Goal: Register for event/course

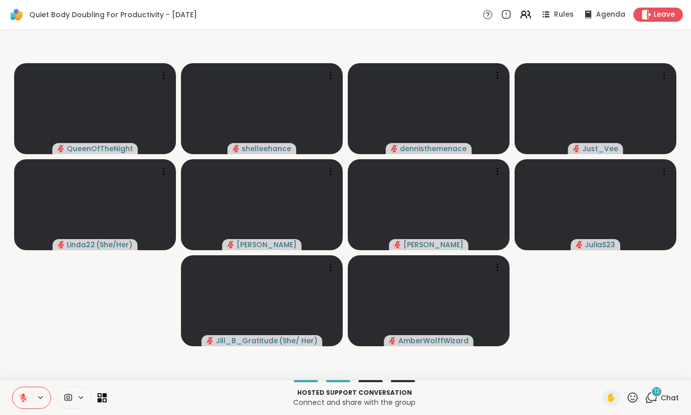
click at [665, 398] on span "Chat" at bounding box center [669, 397] width 18 height 10
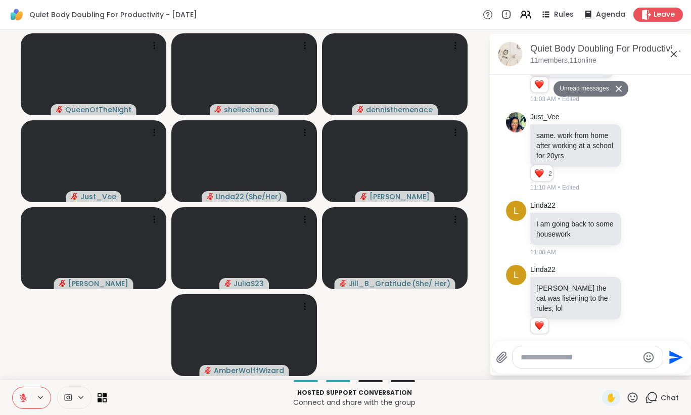
scroll to position [1258, 0]
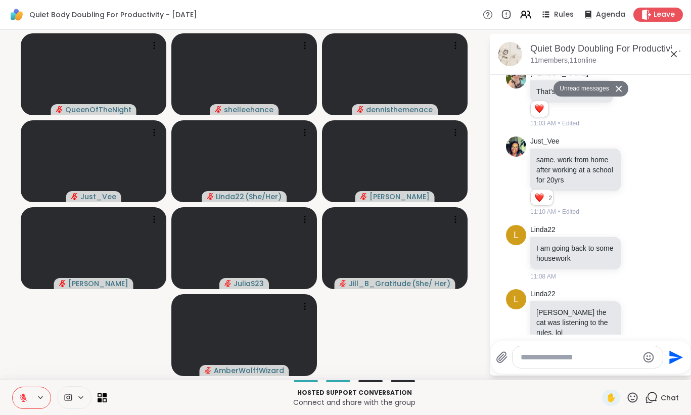
click at [668, 55] on icon at bounding box center [673, 54] width 12 height 12
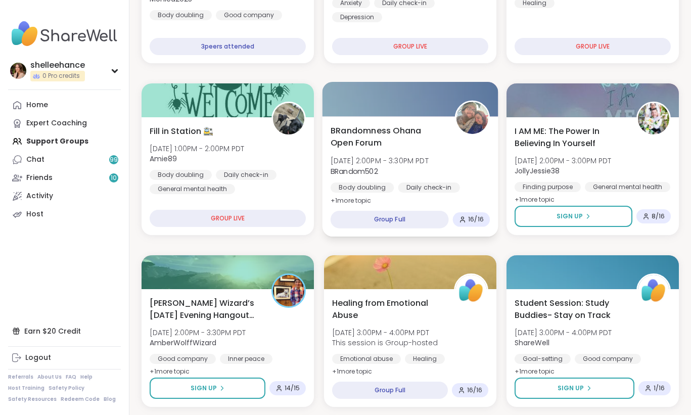
scroll to position [414, 0]
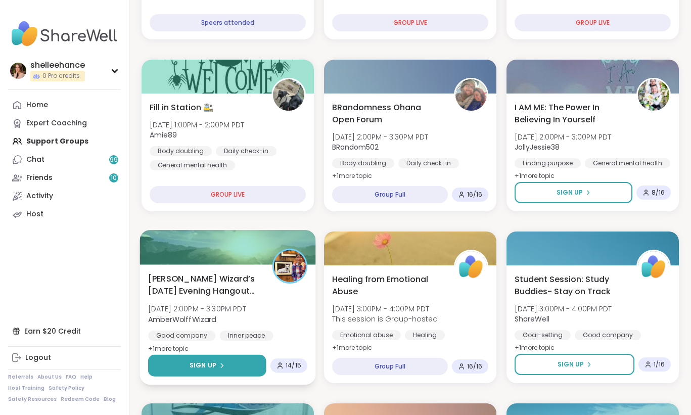
click at [169, 360] on button "Sign Up" at bounding box center [207, 366] width 118 height 22
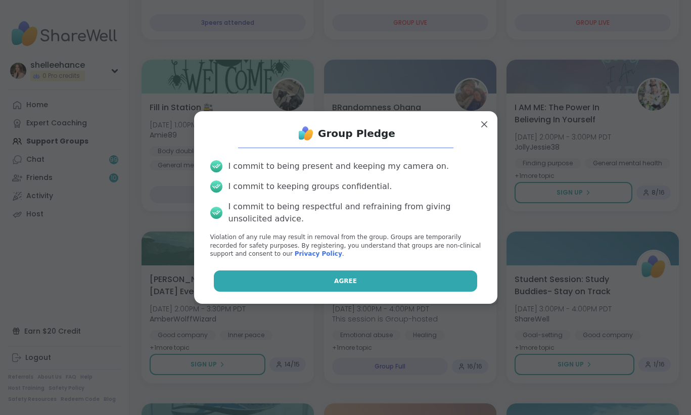
click at [331, 275] on button "Agree" at bounding box center [345, 280] width 263 height 21
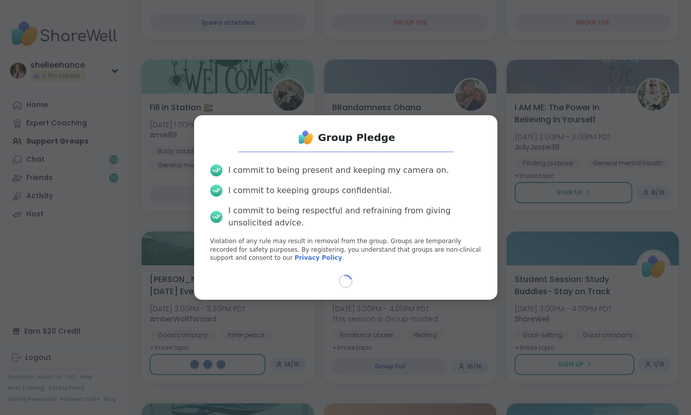
click at [494, 392] on div "Group Pledge I commit to being present and keeping my camera on. I commit to ke…" at bounding box center [345, 207] width 678 height 415
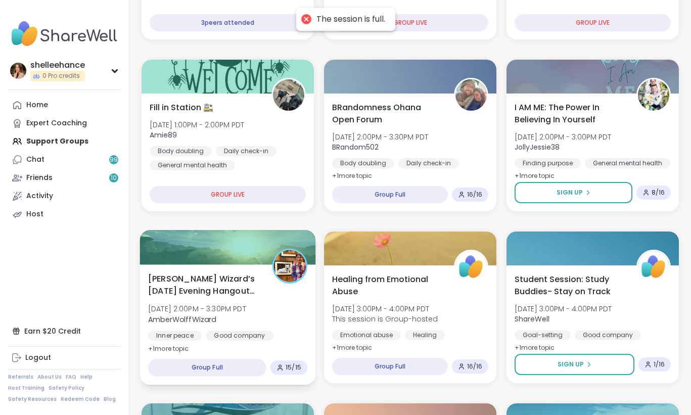
click at [282, 321] on div "Wolff Wizard’s Tuesday Evening Hangout Den 🐺🪄 Tue, Oct 14 | 2:00PM - 3:30PM PDT…" at bounding box center [227, 313] width 159 height 82
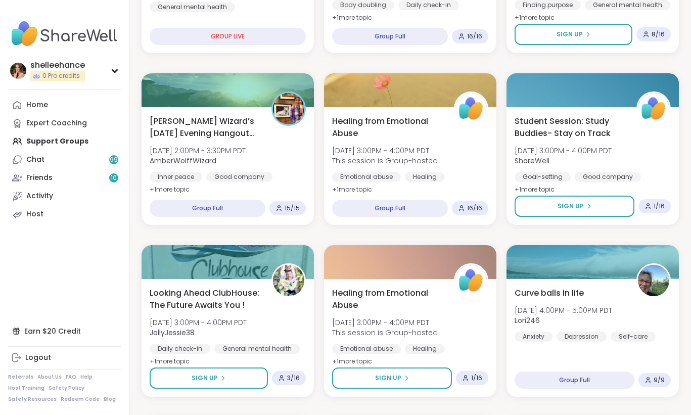
scroll to position [630, 0]
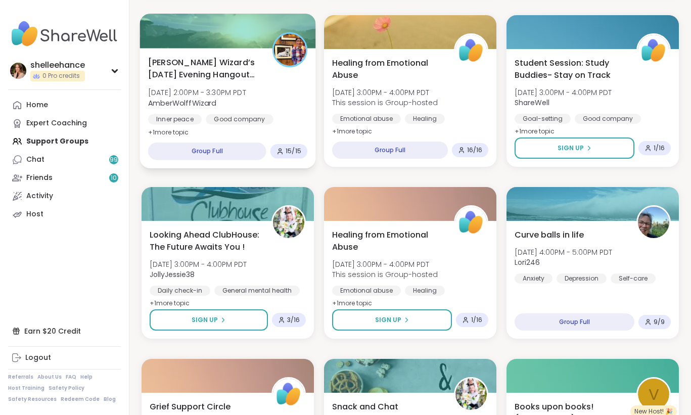
click at [264, 117] on div "Good company" at bounding box center [240, 119] width 68 height 10
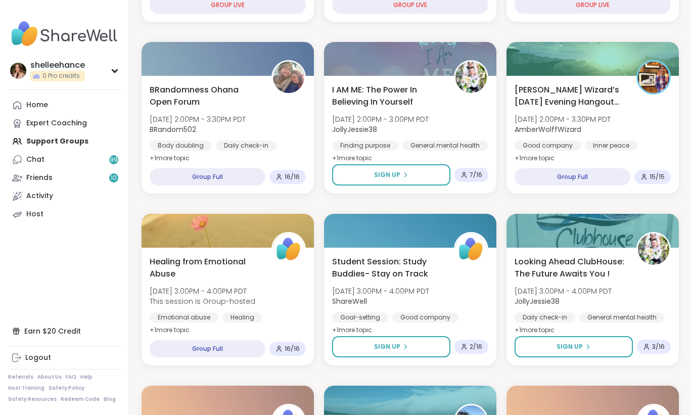
scroll to position [97, 0]
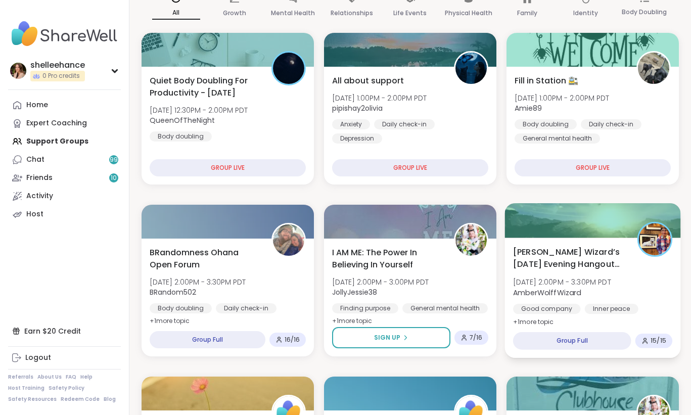
click at [634, 280] on div "Wolff Wizard’s Tuesday Evening Hangout Den 🐺🪄 Tue, Oct 14 | 2:00PM - 3:30PM PDT…" at bounding box center [592, 286] width 159 height 82
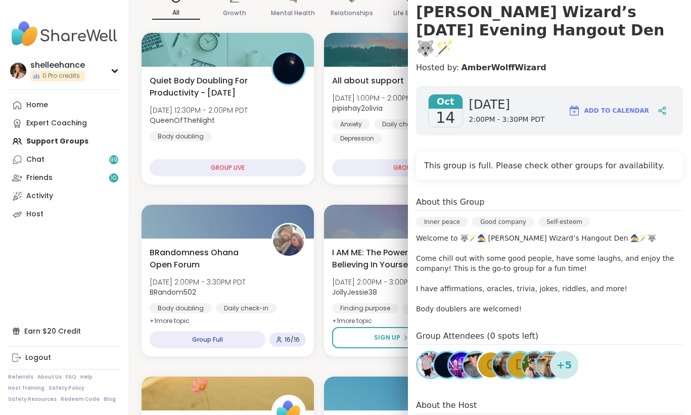
scroll to position [138, 0]
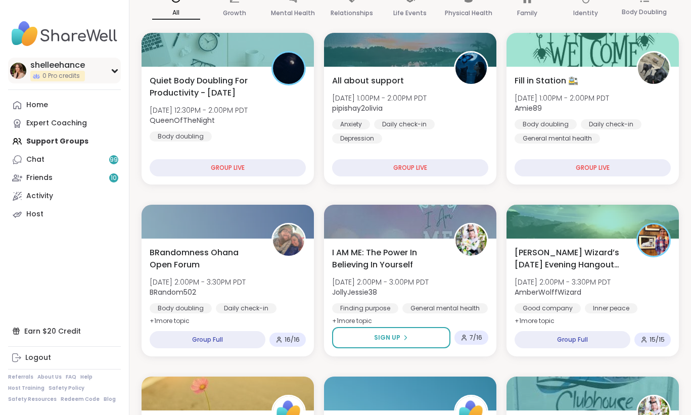
click at [119, 71] on div "shelleehance 0 Pro credits" at bounding box center [64, 71] width 113 height 26
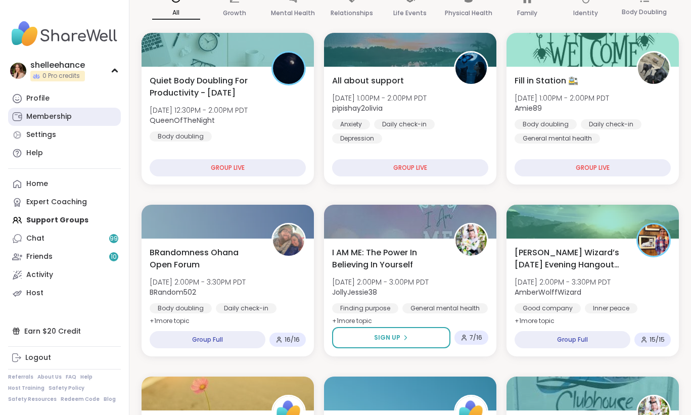
click at [96, 123] on link "Membership" at bounding box center [64, 117] width 113 height 18
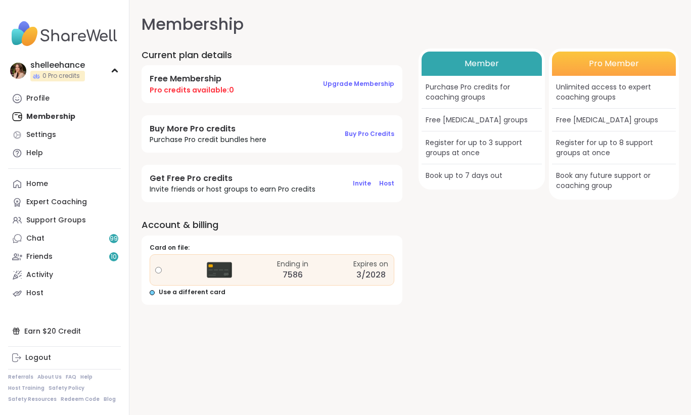
click at [188, 293] on span "Use a different card" at bounding box center [192, 292] width 67 height 9
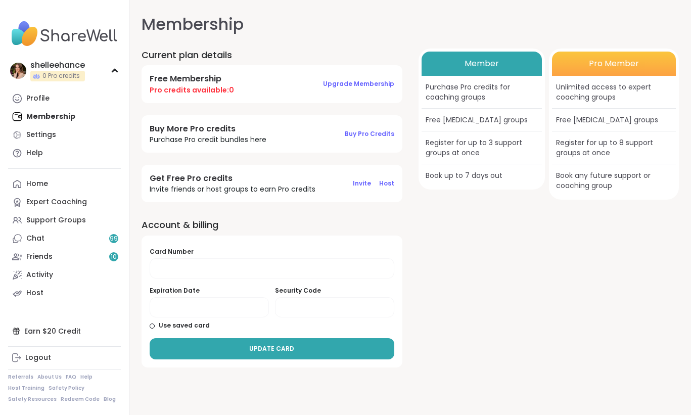
click at [307, 263] on div at bounding box center [272, 268] width 244 height 20
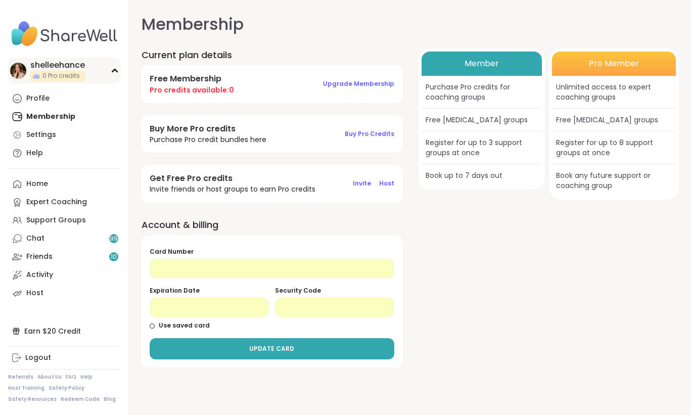
click at [114, 72] on icon at bounding box center [115, 70] width 8 height 5
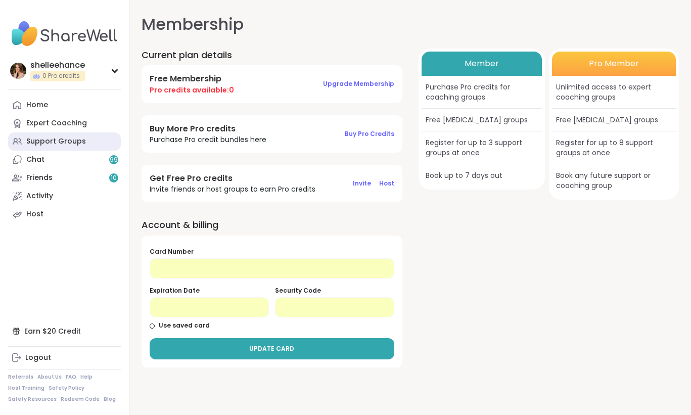
click at [99, 146] on link "Support Groups" at bounding box center [64, 141] width 113 height 18
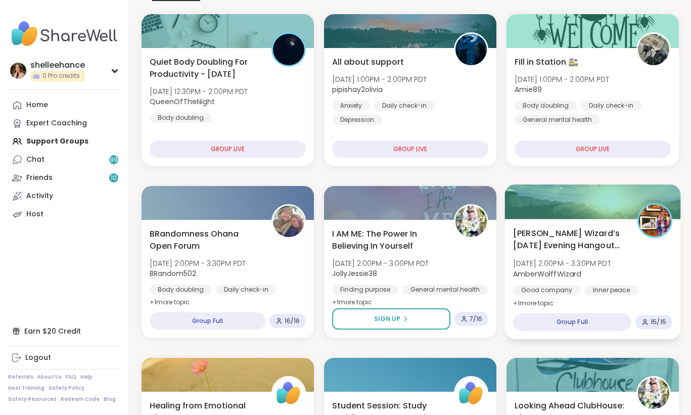
scroll to position [134, 0]
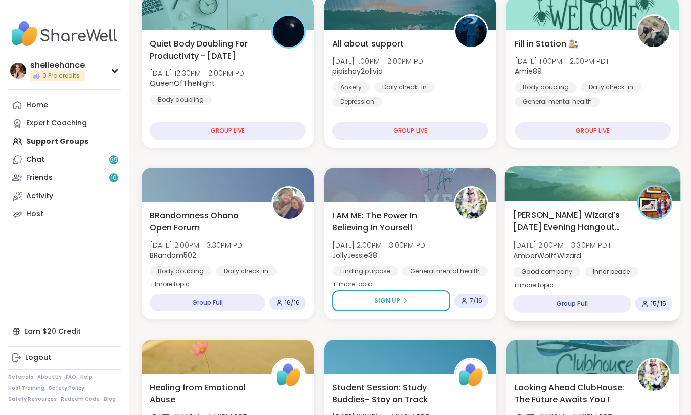
click at [639, 271] on div "Good company Inner peace Self-esteem" at bounding box center [592, 279] width 159 height 25
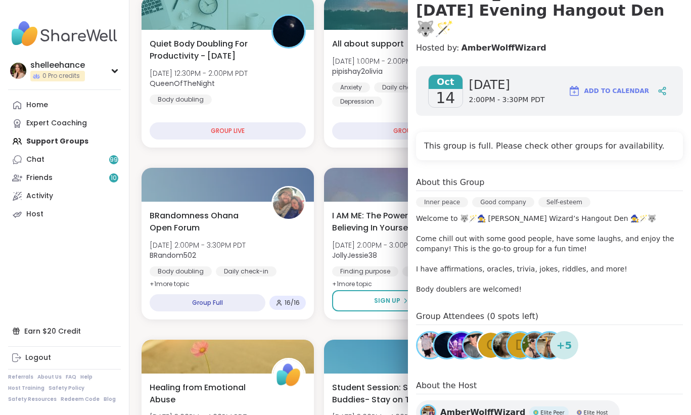
scroll to position [127, 0]
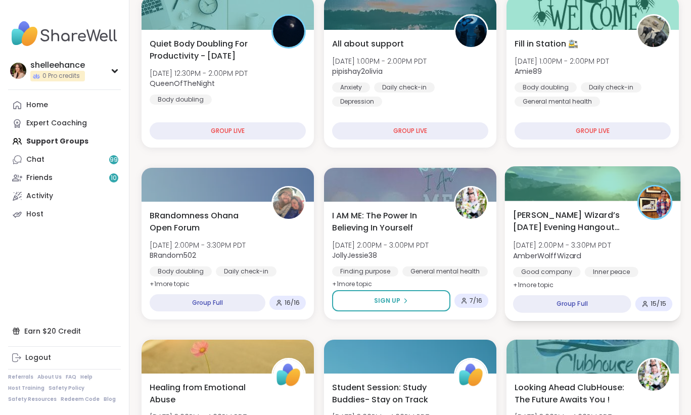
click at [599, 244] on span "Tue, Oct 14 | 2:00PM - 3:30PM PDT" at bounding box center [562, 245] width 98 height 10
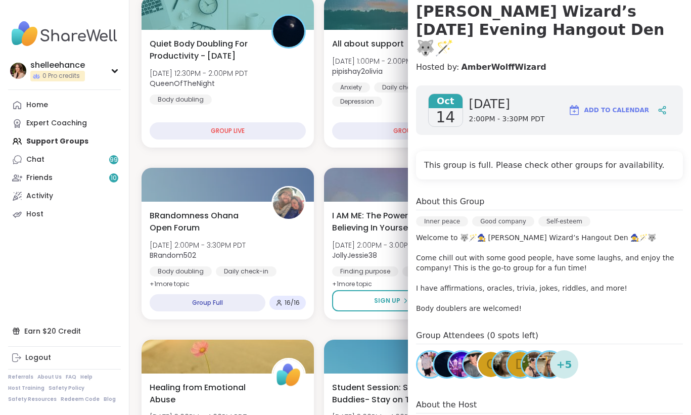
scroll to position [0, 0]
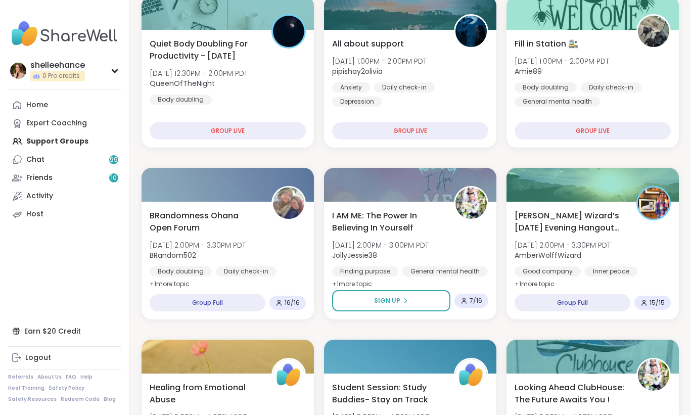
click at [591, 270] on div "Inner peace" at bounding box center [611, 272] width 54 height 10
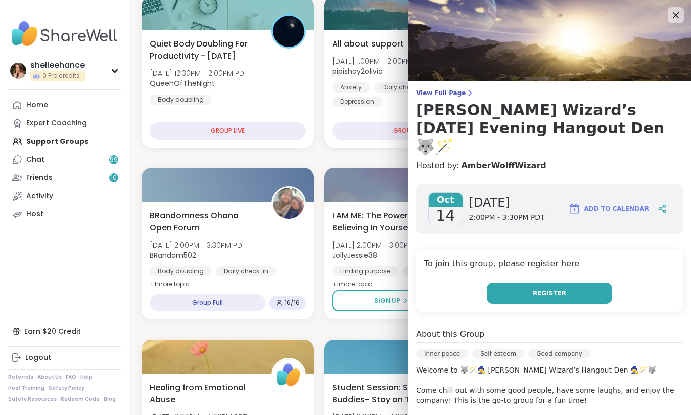
click at [545, 283] on button "Register" at bounding box center [548, 292] width 125 height 21
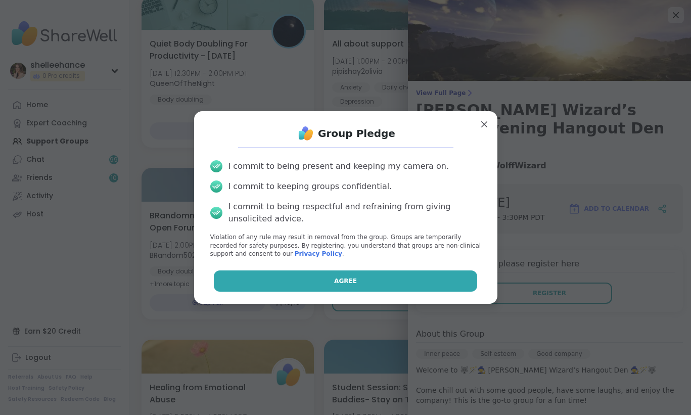
click at [291, 275] on button "Agree" at bounding box center [345, 280] width 263 height 21
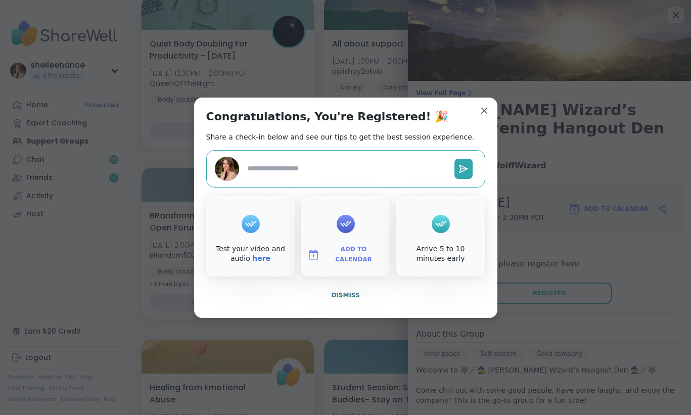
type textarea "*"
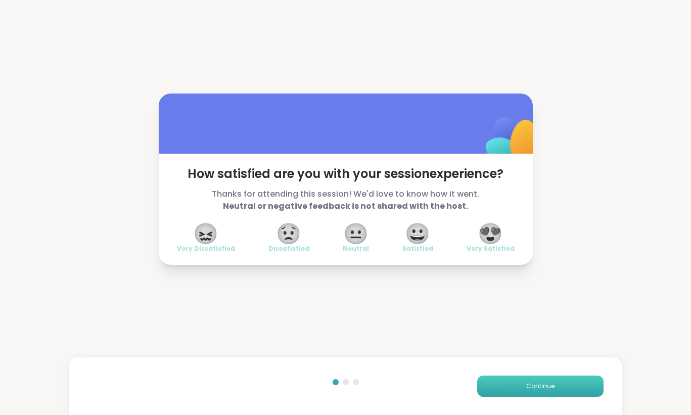
click at [540, 386] on span "Continue" at bounding box center [540, 385] width 28 height 9
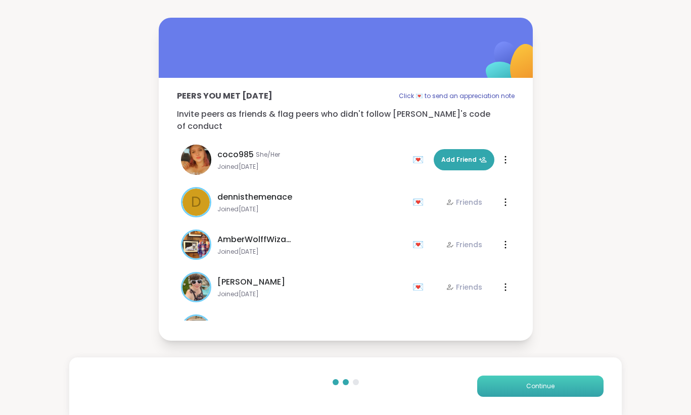
click at [540, 386] on span "Continue" at bounding box center [540, 385] width 28 height 9
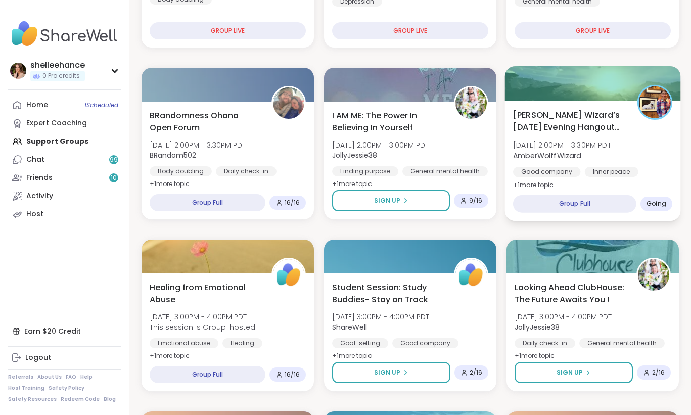
scroll to position [258, 0]
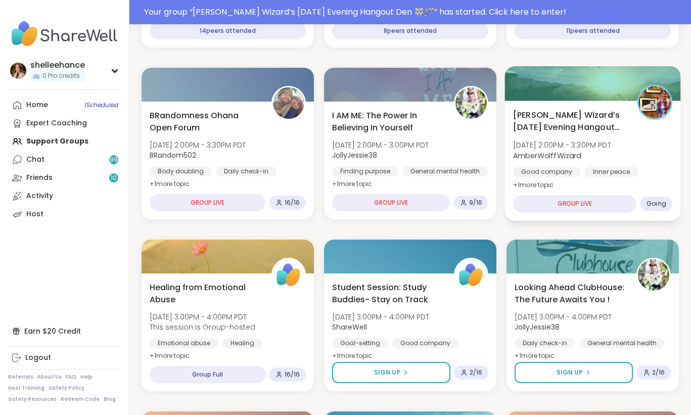
click at [655, 186] on div "Wolff Wizard’s Tuesday Evening Hangout Den 🐺🪄 Tue, Oct 14 | 2:00PM - 3:30PM PDT…" at bounding box center [593, 161] width 176 height 120
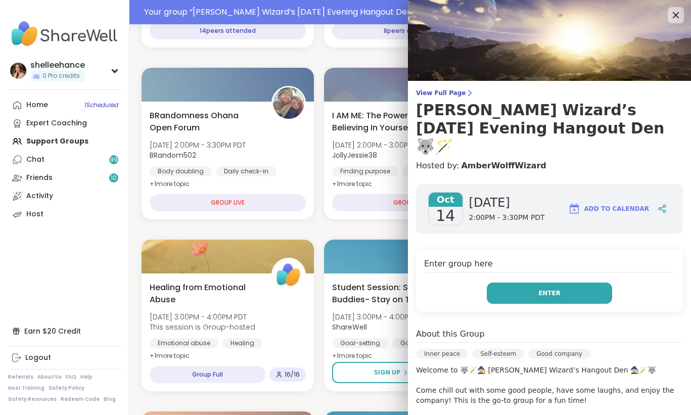
click at [514, 282] on button "Enter" at bounding box center [548, 292] width 125 height 21
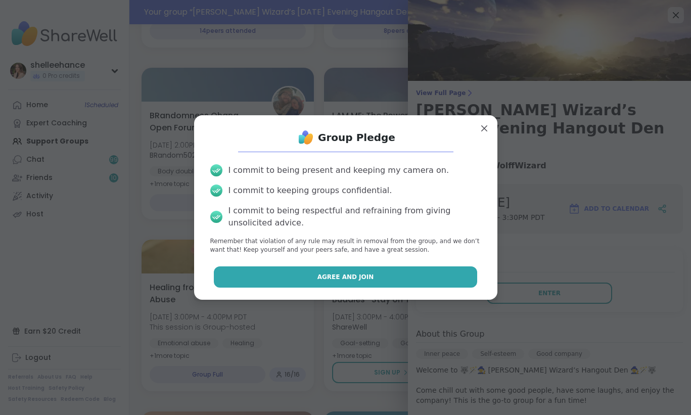
click at [298, 270] on button "Agree and Join" at bounding box center [345, 276] width 263 height 21
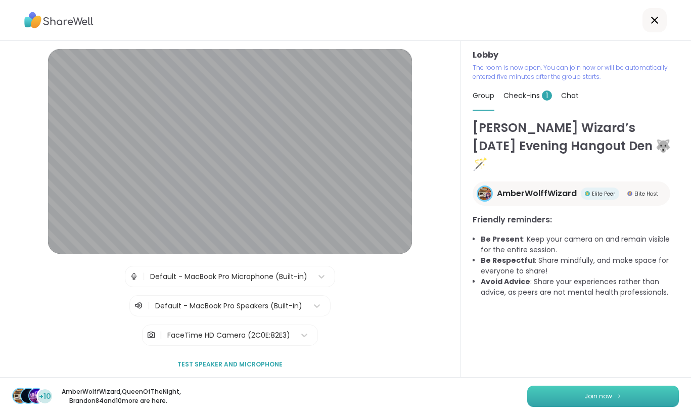
click at [593, 399] on button "Join now" at bounding box center [603, 395] width 152 height 21
